Goal: Find contact information: Find contact information

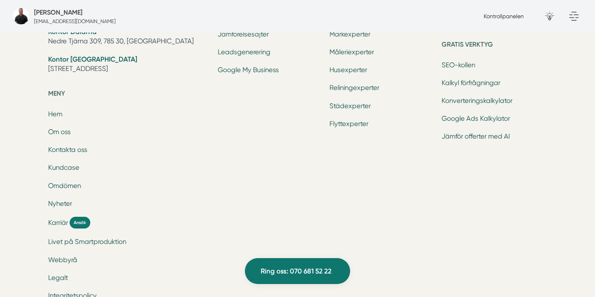
scroll to position [2730, 0]
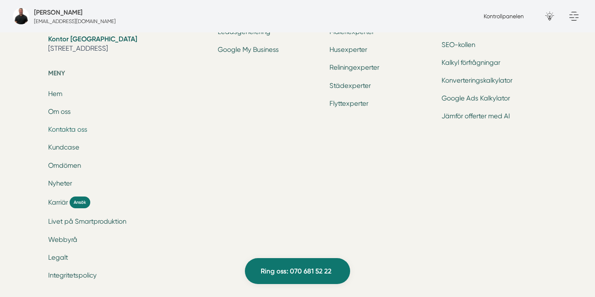
click at [58, 125] on link "Kontakta oss" at bounding box center [67, 129] width 39 height 8
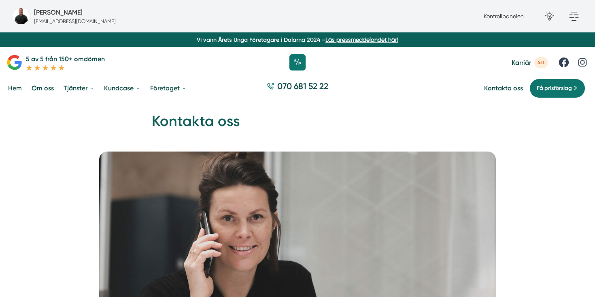
click at [43, 90] on link "Om oss" at bounding box center [42, 88] width 25 height 21
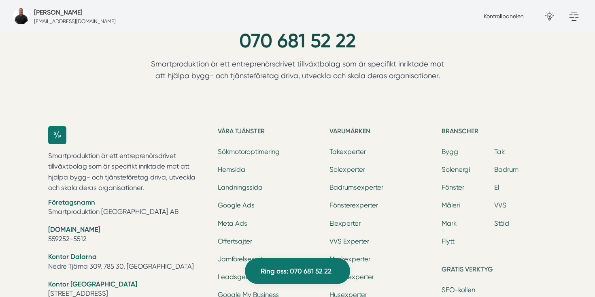
scroll to position [2472, 0]
